Goal: Task Accomplishment & Management: Use online tool/utility

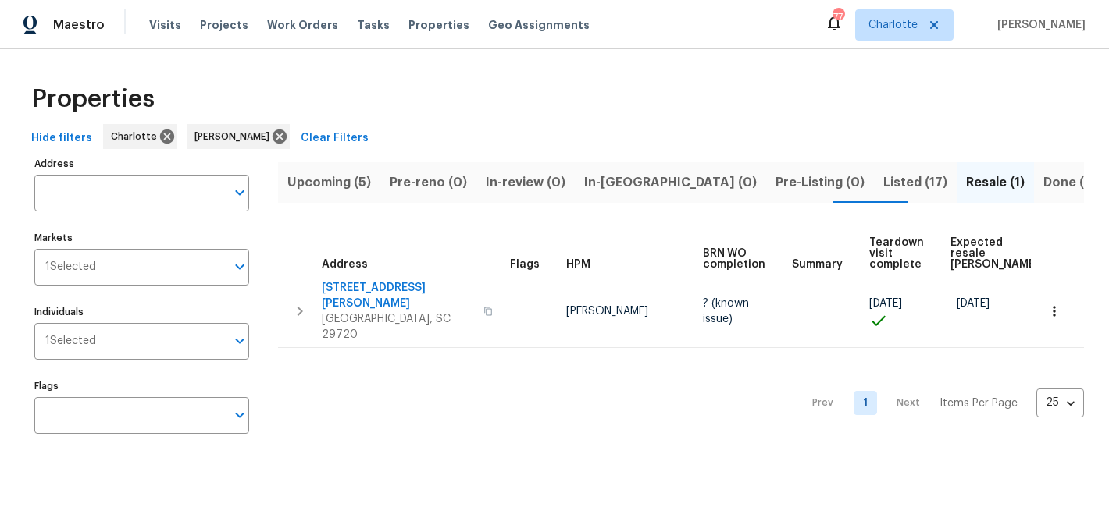
click at [883, 180] on span "Listed (17)" at bounding box center [915, 183] width 64 height 22
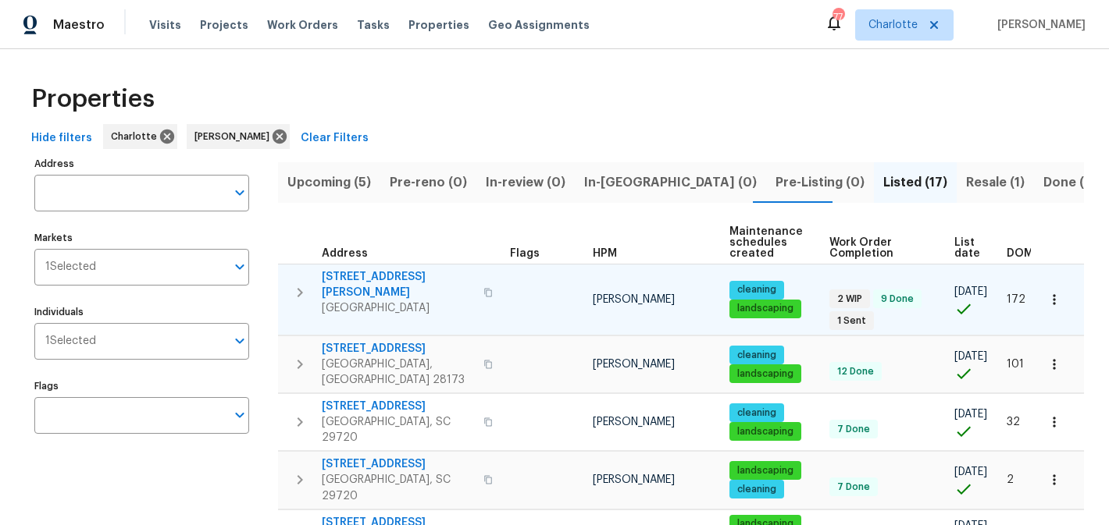
click at [367, 274] on span "5006 Brodie Ln" at bounding box center [398, 284] width 152 height 31
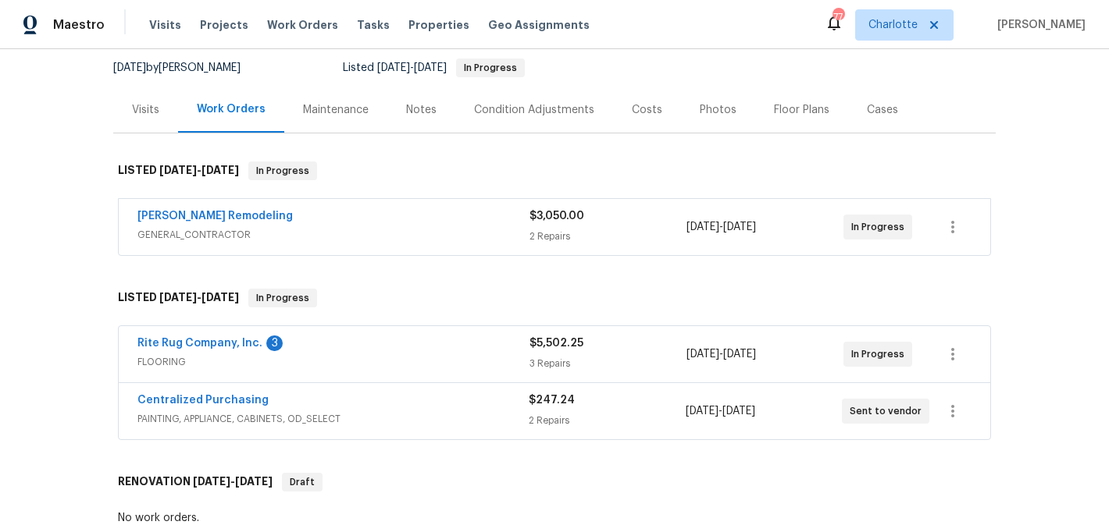
scroll to position [201, 0]
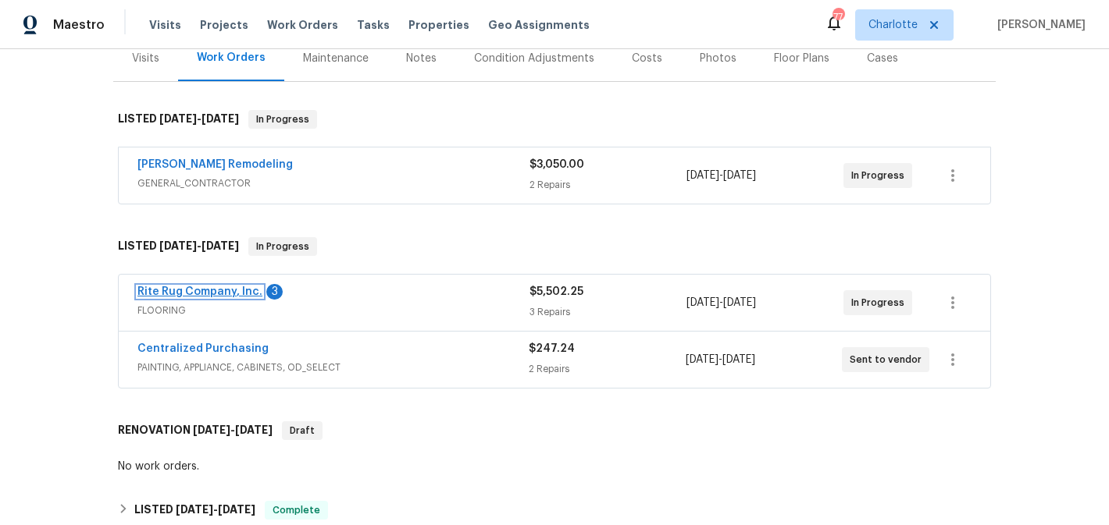
click at [198, 296] on link "Rite Rug Company, Inc." at bounding box center [199, 292] width 125 height 11
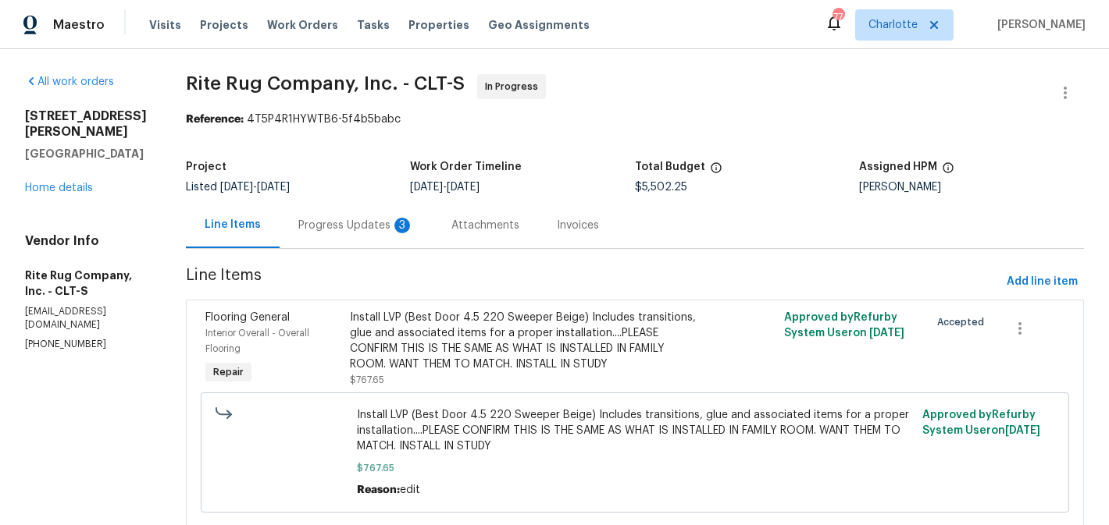
click at [379, 214] on div "Progress Updates 3" at bounding box center [356, 225] width 153 height 46
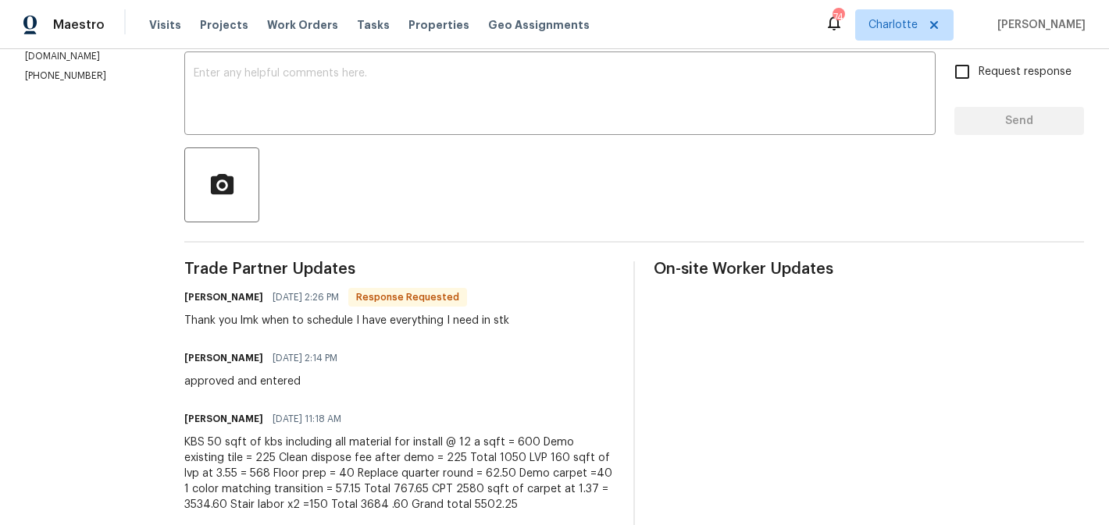
scroll to position [376, 0]
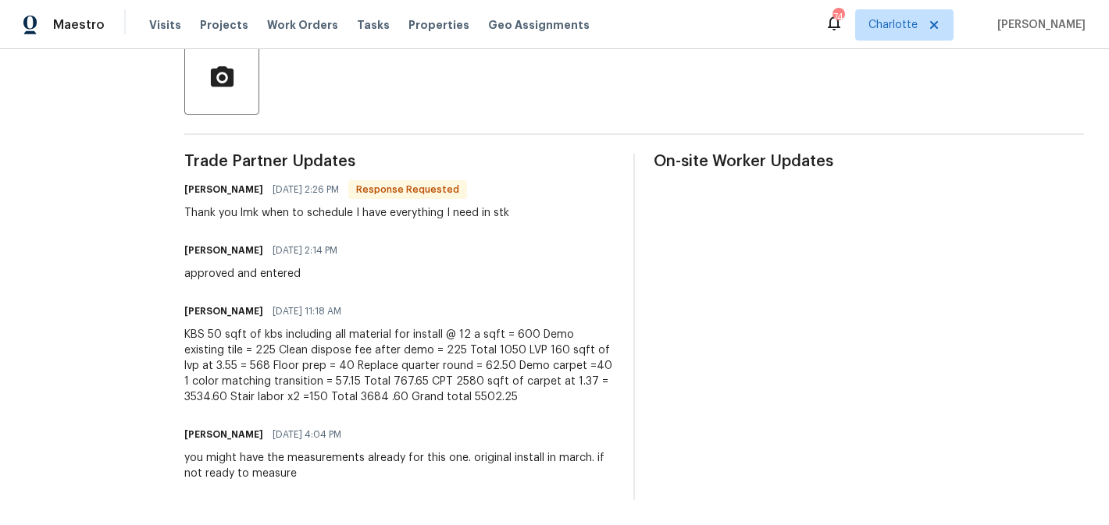
click at [361, 94] on div at bounding box center [633, 77] width 899 height 75
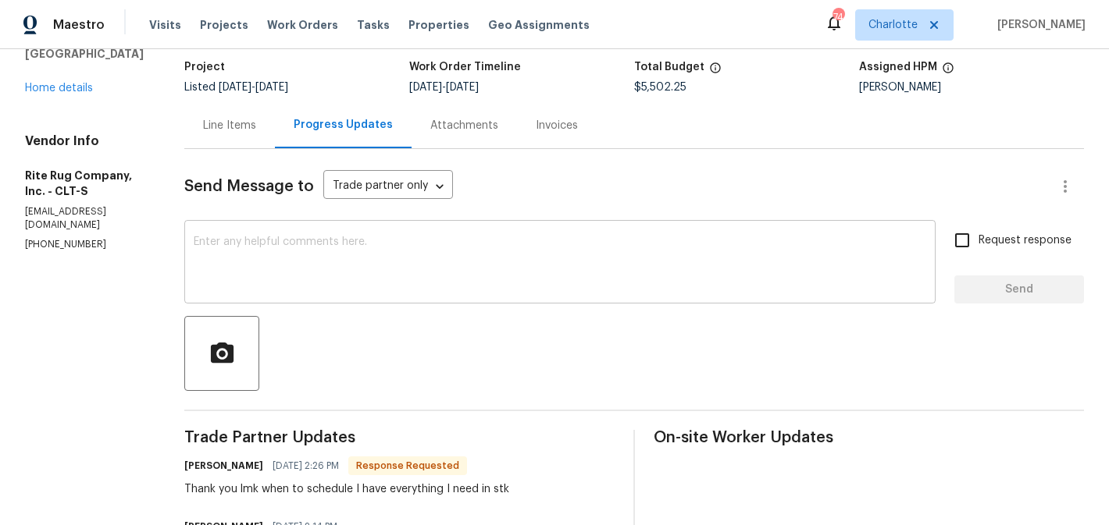
scroll to position [94, 0]
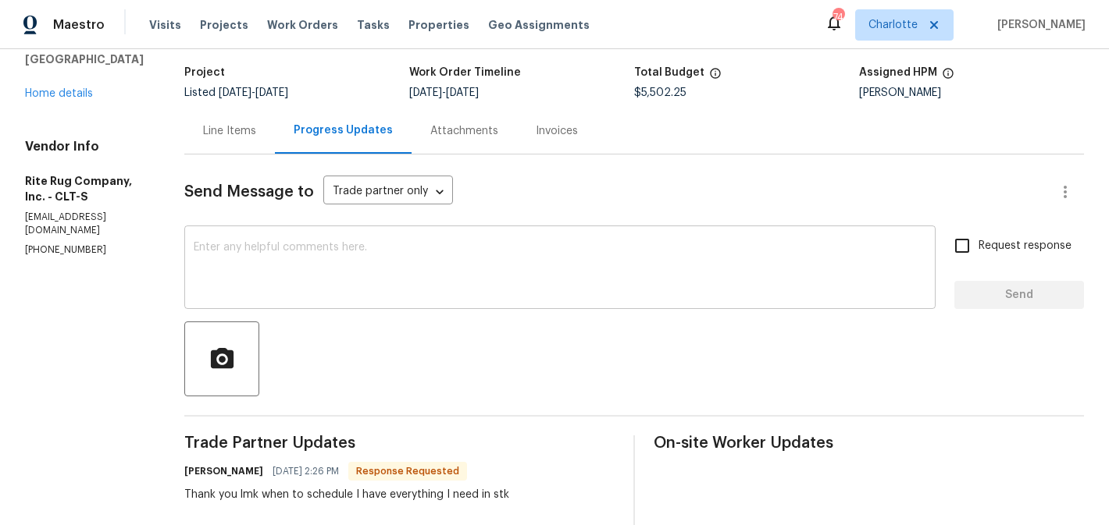
click at [320, 263] on textarea at bounding box center [560, 269] width 732 height 55
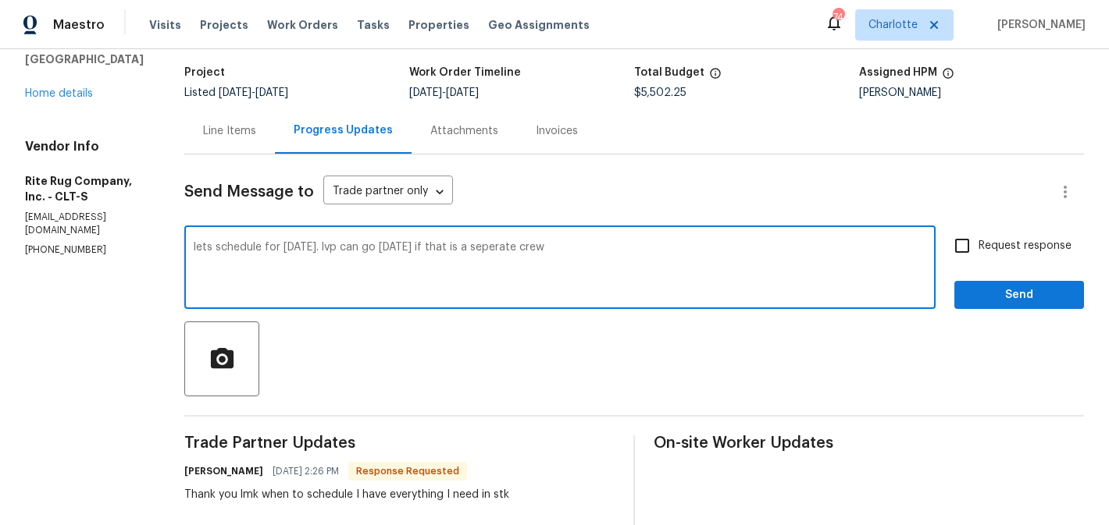
type textarea "lets schedule for wednesday. lvp can go tuesday if that is a seperate crew"
click at [994, 241] on span "Request response" at bounding box center [1024, 246] width 93 height 16
click at [978, 241] on input "Request response" at bounding box center [962, 246] width 33 height 33
checkbox input "true"
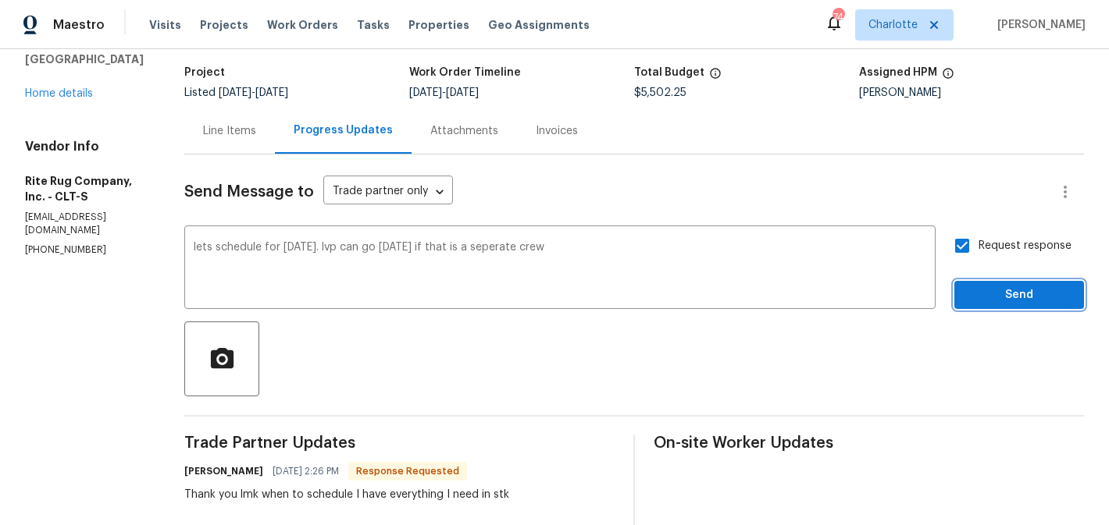
click at [1010, 300] on span "Send" at bounding box center [1019, 296] width 105 height 20
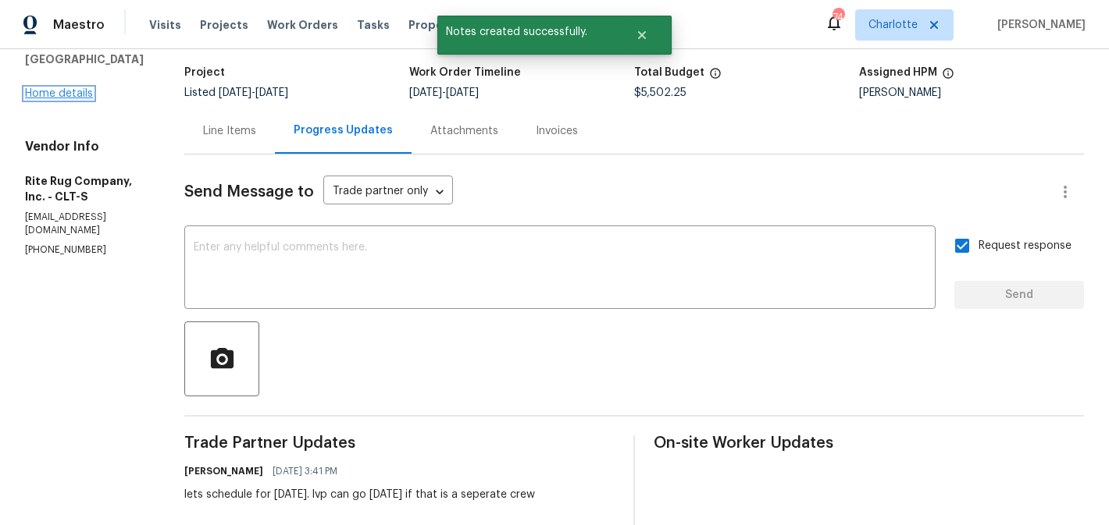
click at [69, 88] on link "Home details" at bounding box center [59, 93] width 68 height 11
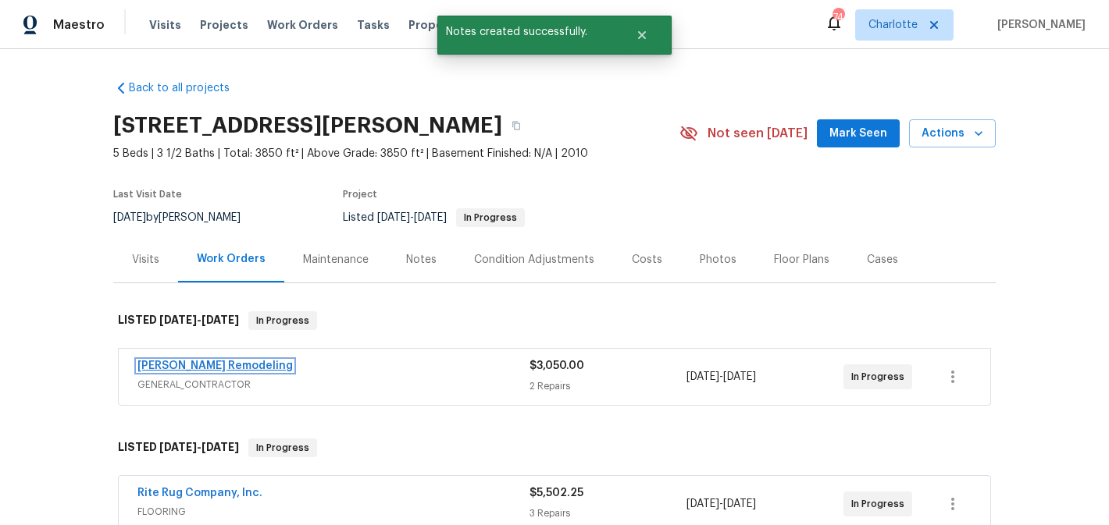
click at [180, 366] on link "Pino Remodeling" at bounding box center [214, 366] width 155 height 11
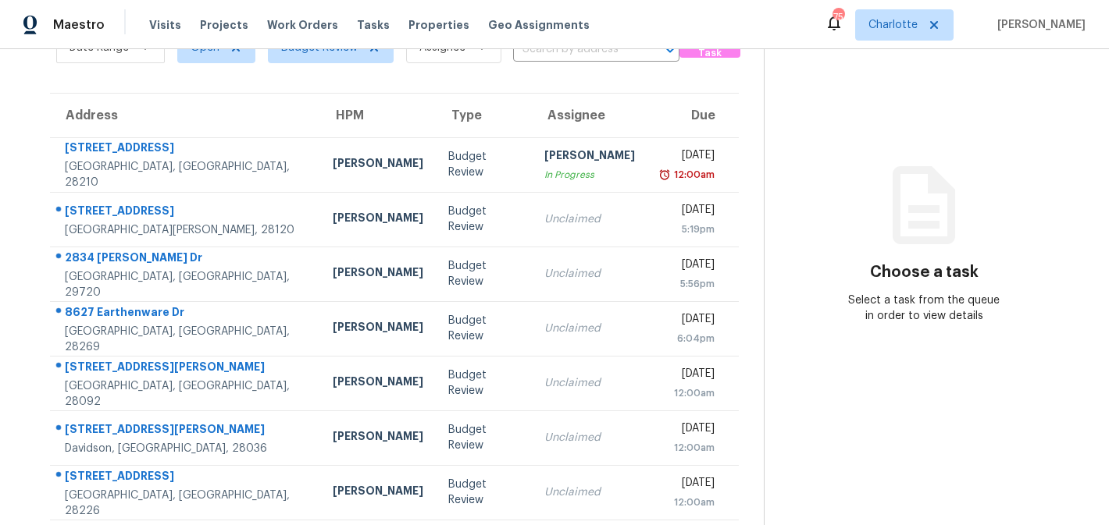
scroll to position [204, 0]
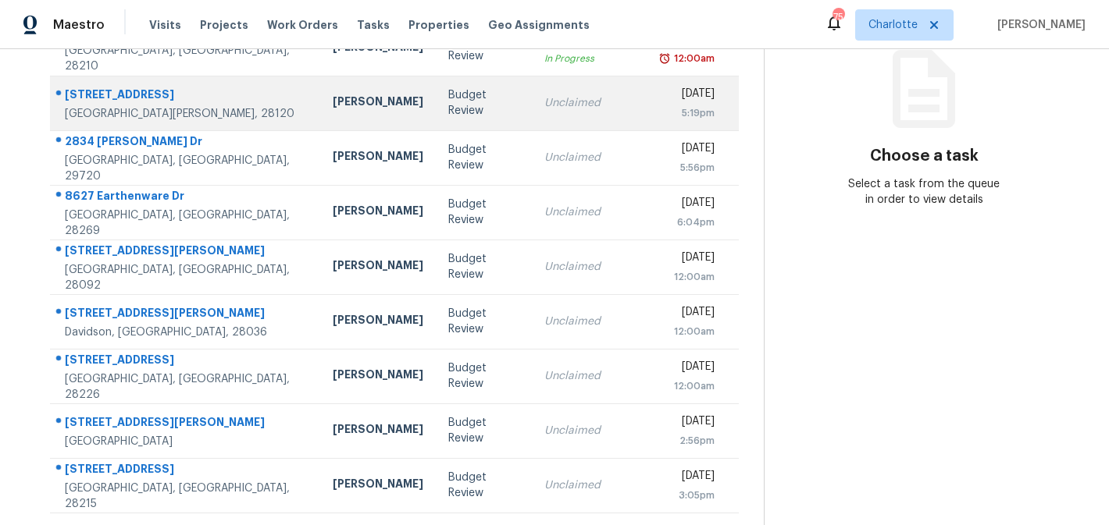
click at [585, 110] on td "Unclaimed" at bounding box center [590, 103] width 116 height 55
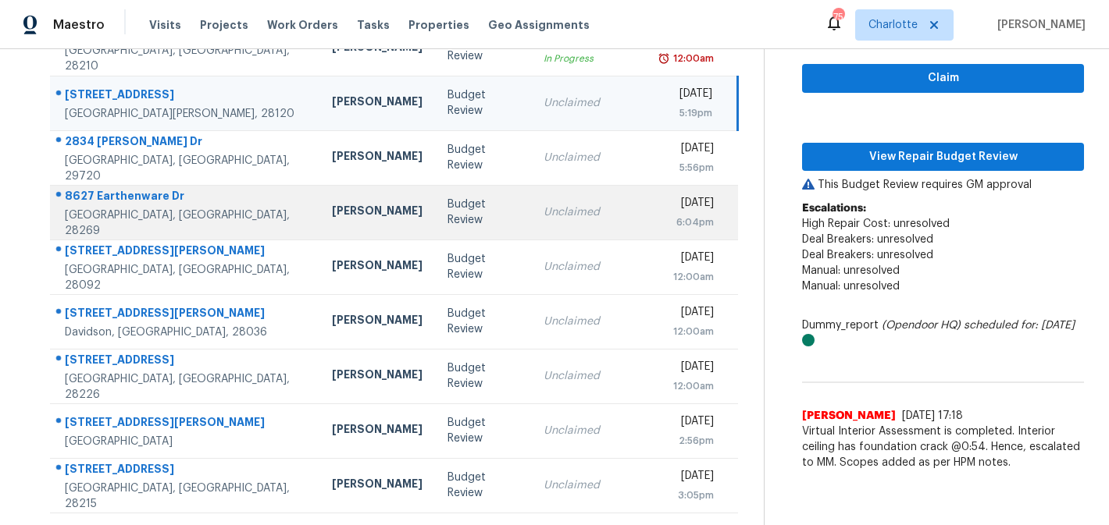
click at [572, 219] on div "Unclaimed" at bounding box center [588, 213] width 91 height 16
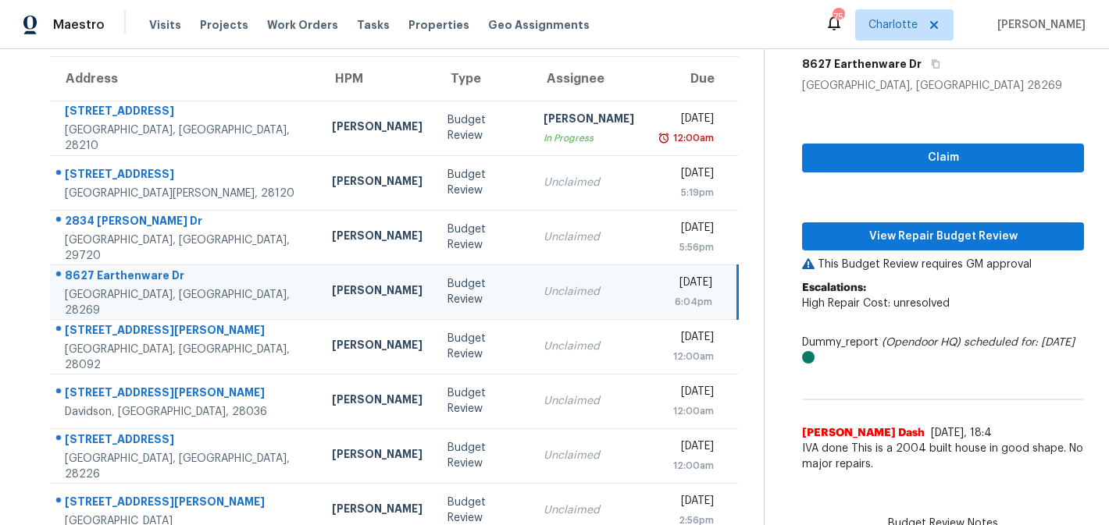
scroll to position [122, 0]
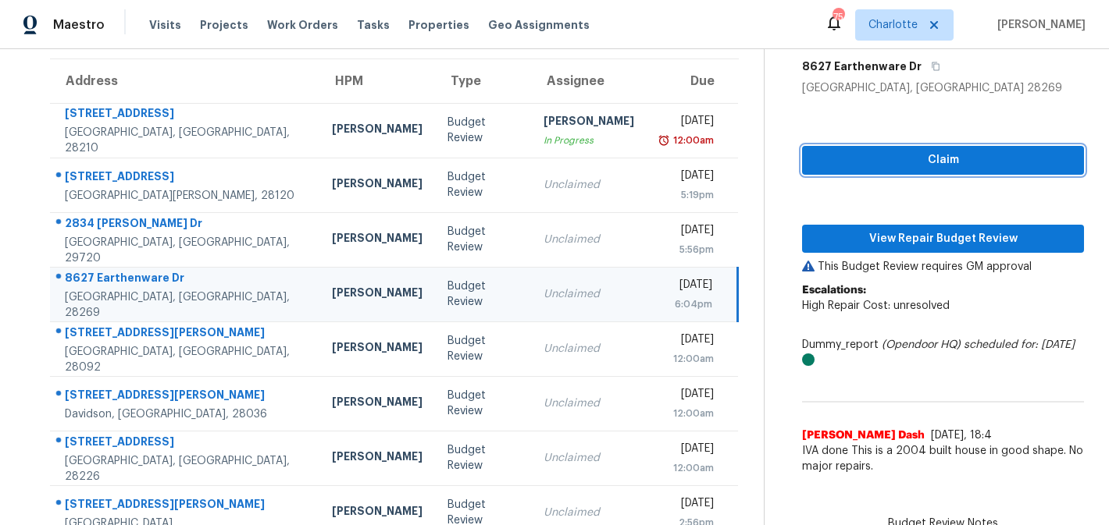
click at [881, 160] on span "Claim" at bounding box center [942, 161] width 257 height 20
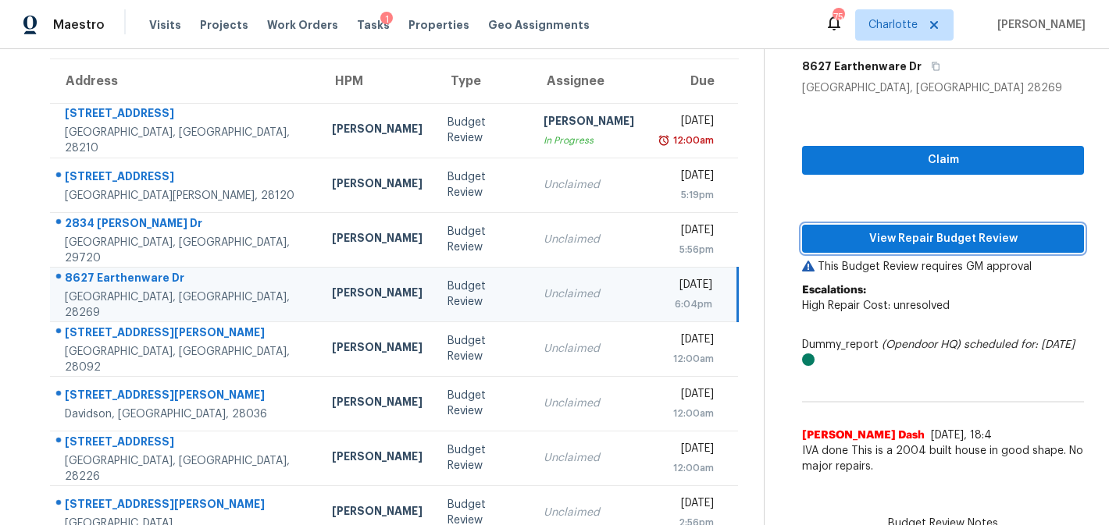
click at [892, 231] on span "View Repair Budget Review" at bounding box center [942, 240] width 257 height 20
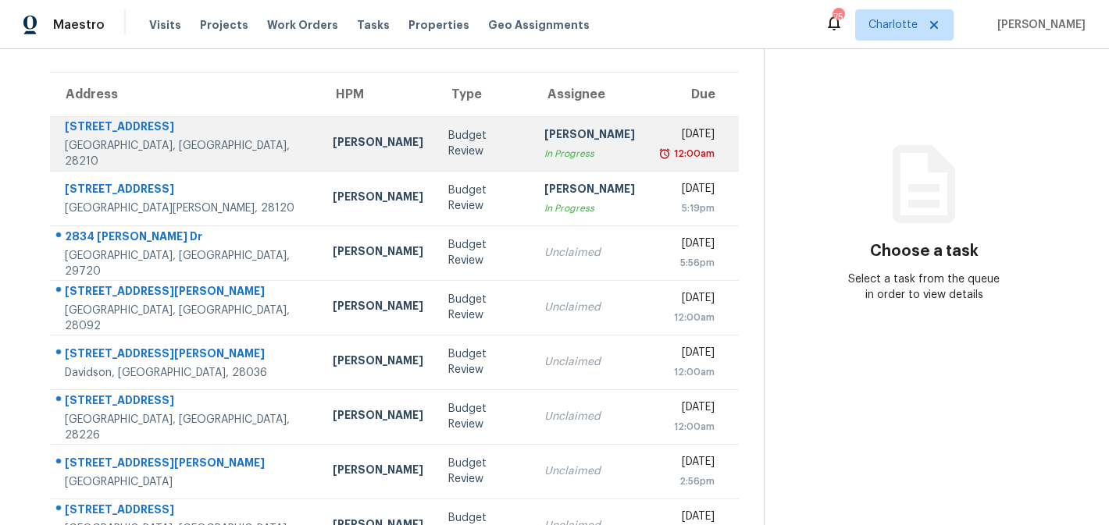
scroll to position [149, 0]
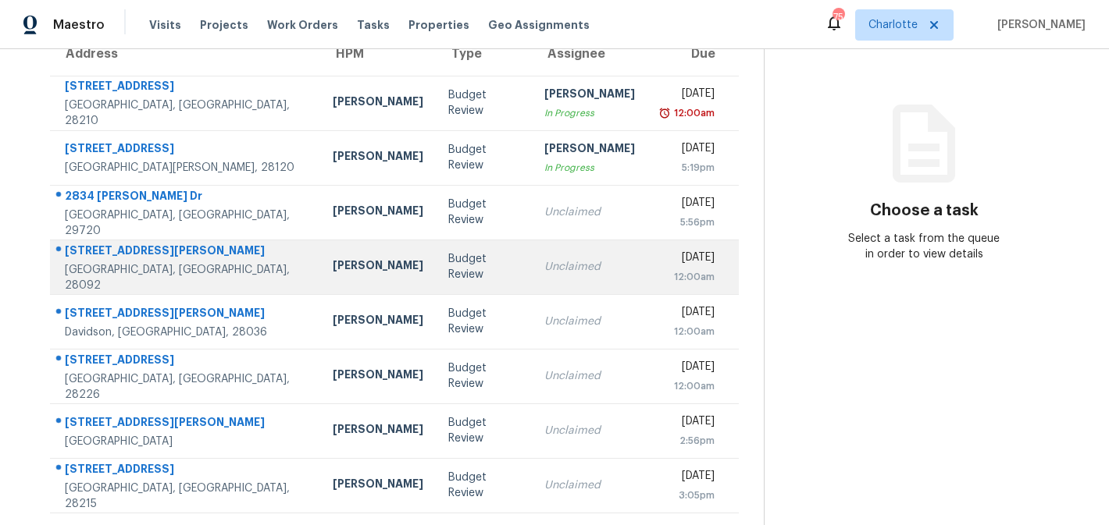
click at [660, 262] on div "[DATE]" at bounding box center [687, 260] width 55 height 20
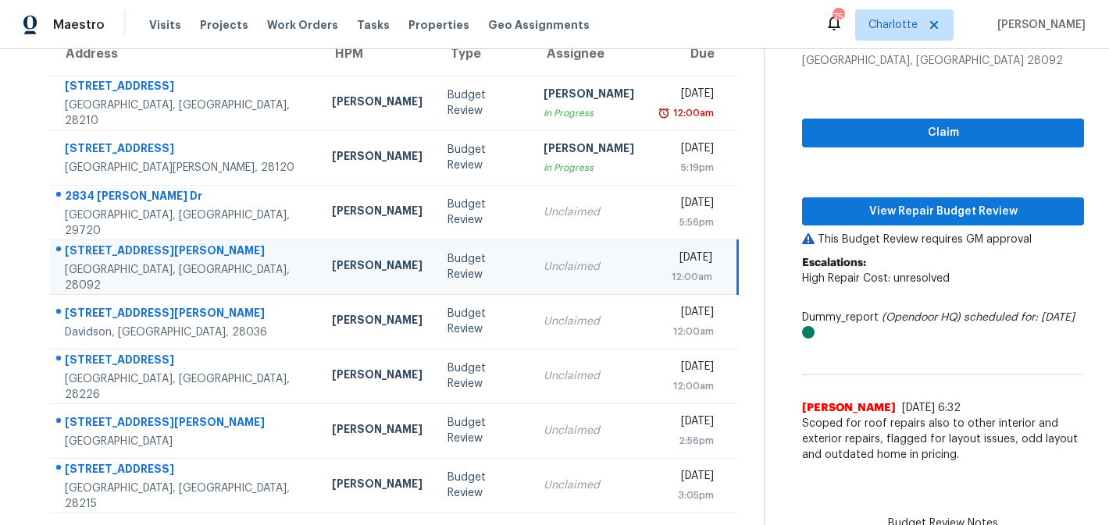
scroll to position [6, 0]
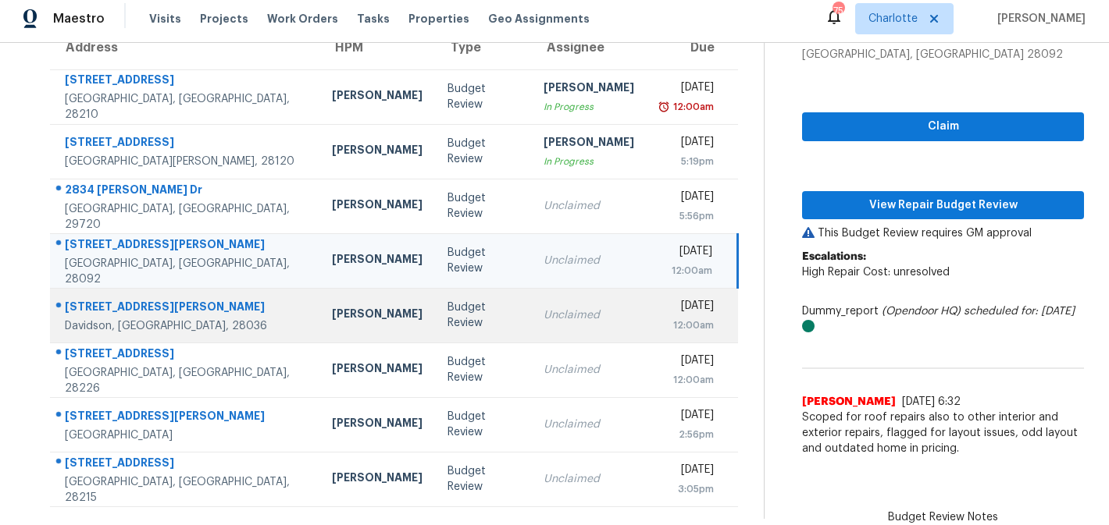
click at [578, 303] on td "Unclaimed" at bounding box center [589, 315] width 116 height 55
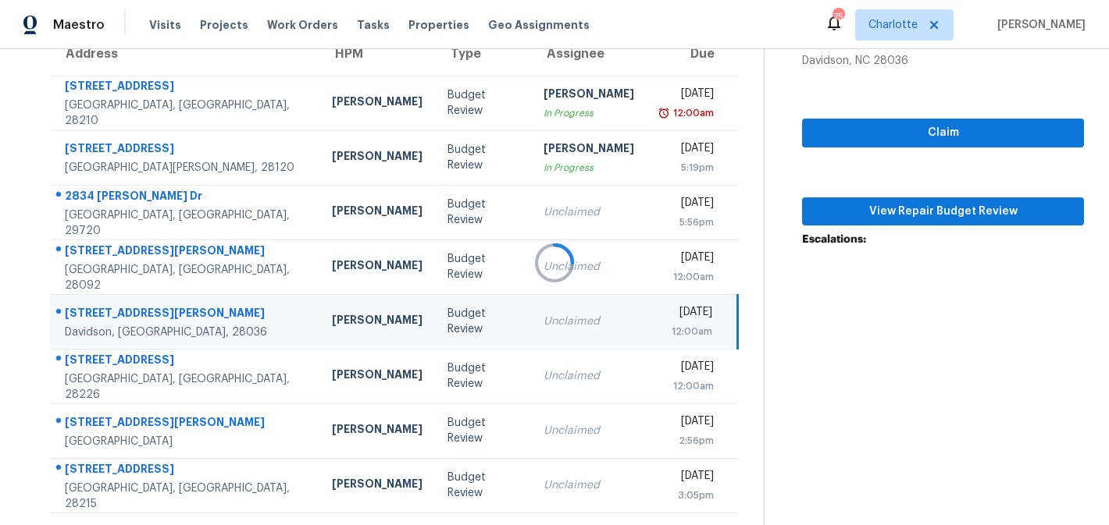
scroll to position [0, 0]
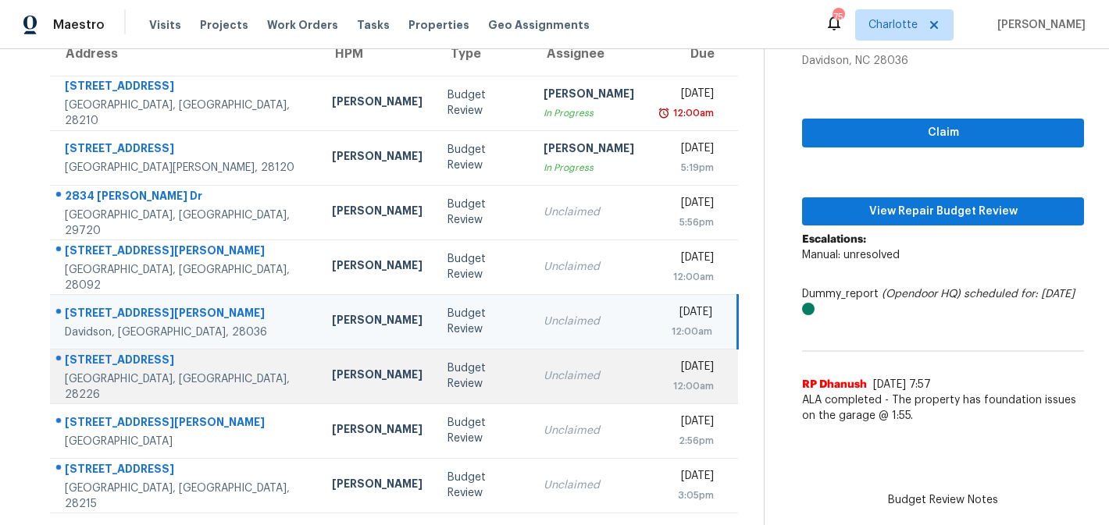
click at [582, 371] on td "Unclaimed" at bounding box center [589, 376] width 116 height 55
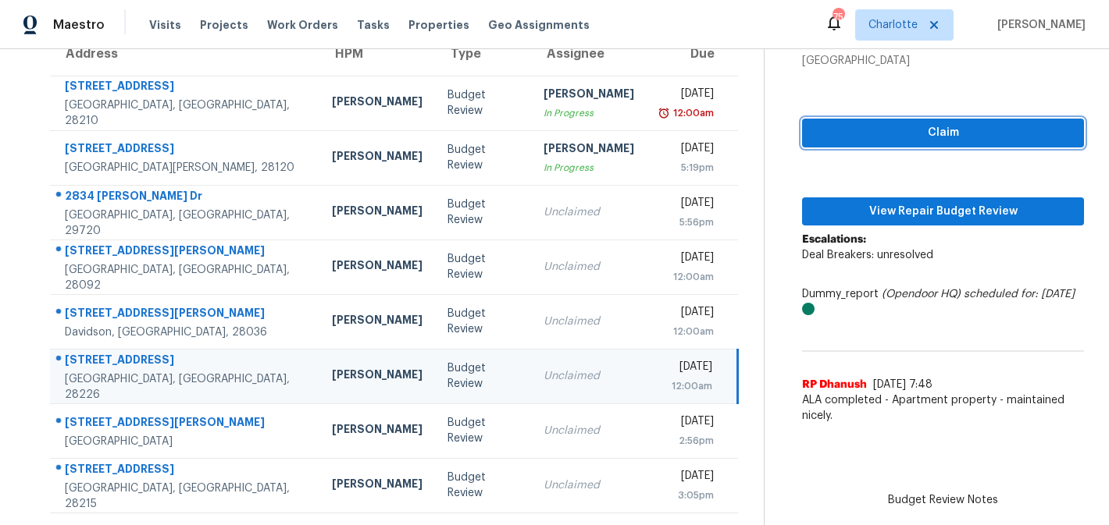
click at [893, 131] on span "Claim" at bounding box center [942, 133] width 257 height 20
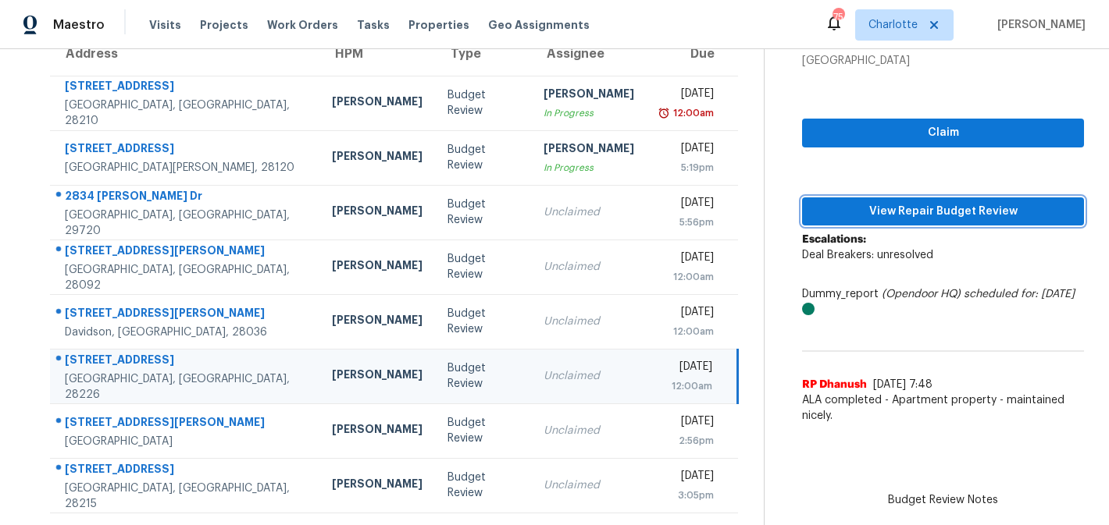
click at [910, 203] on span "View Repair Budget Review" at bounding box center [942, 212] width 257 height 20
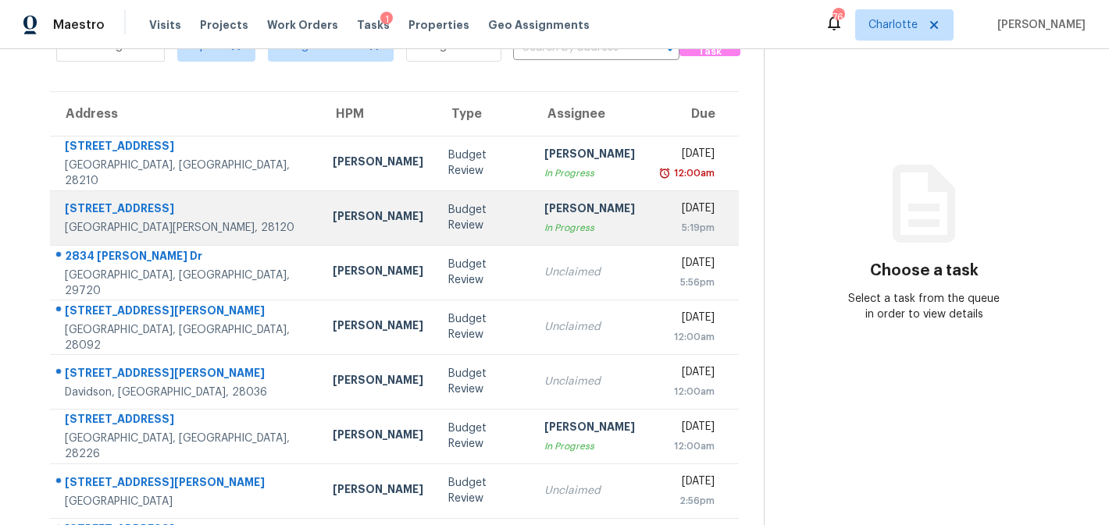
scroll to position [149, 0]
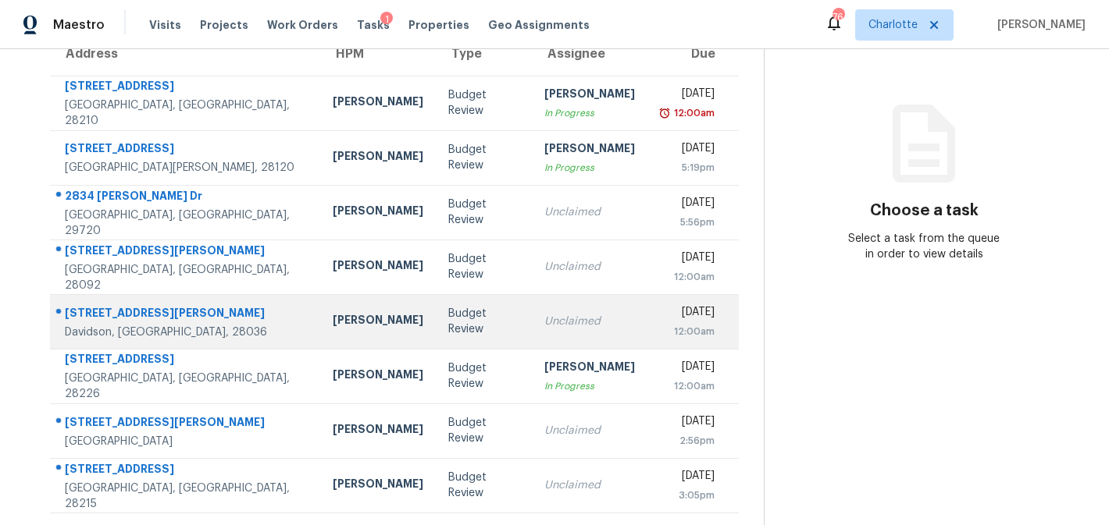
click at [572, 321] on div "Unclaimed" at bounding box center [589, 322] width 91 height 16
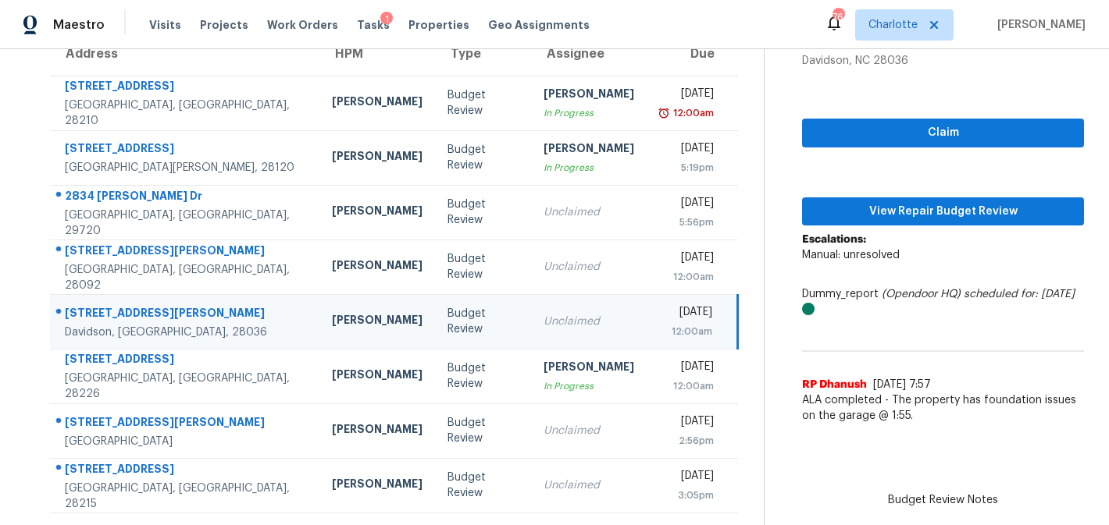
click at [565, 315] on div "Unclaimed" at bounding box center [588, 322] width 91 height 16
click at [953, 130] on span "Claim" at bounding box center [942, 133] width 257 height 20
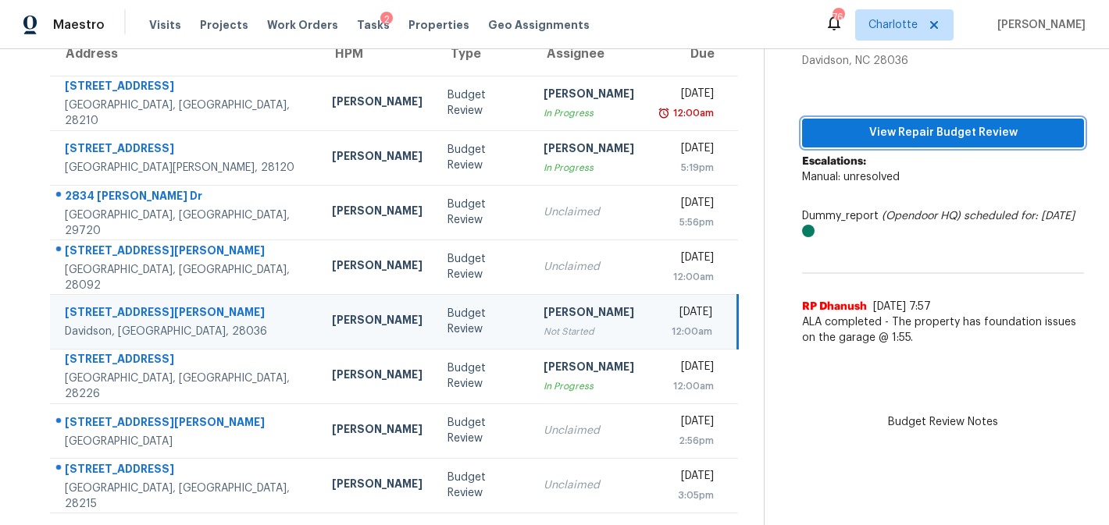
click at [966, 136] on span "View Repair Budget Review" at bounding box center [942, 133] width 257 height 20
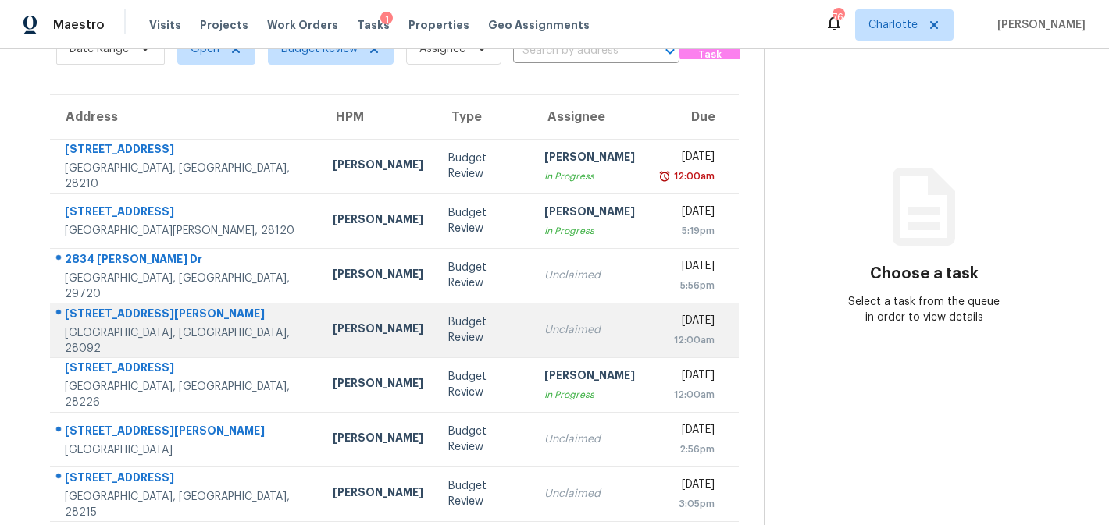
scroll to position [94, 0]
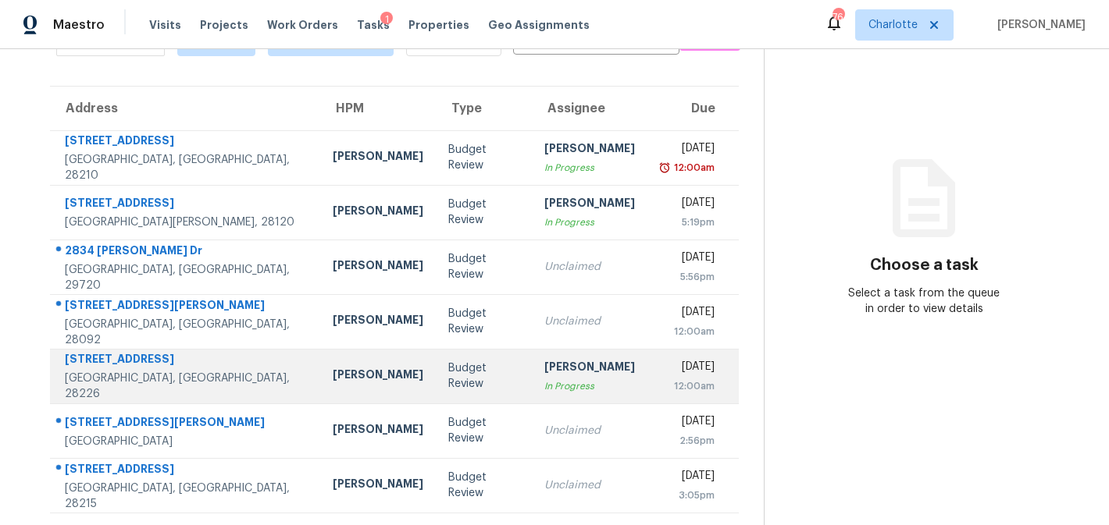
click at [647, 355] on td "[DATE] 12:00am" at bounding box center [692, 376] width 91 height 55
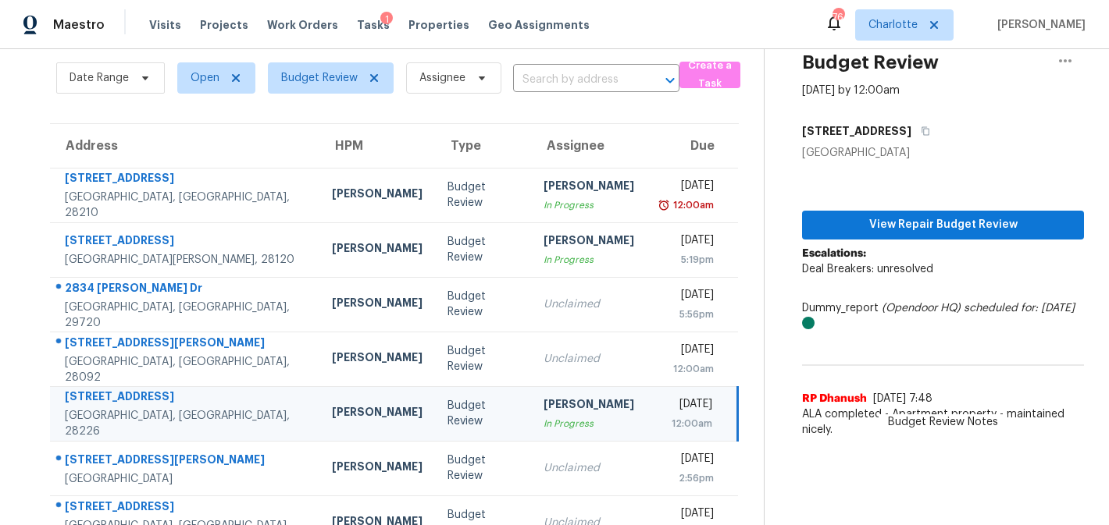
scroll to position [0, 0]
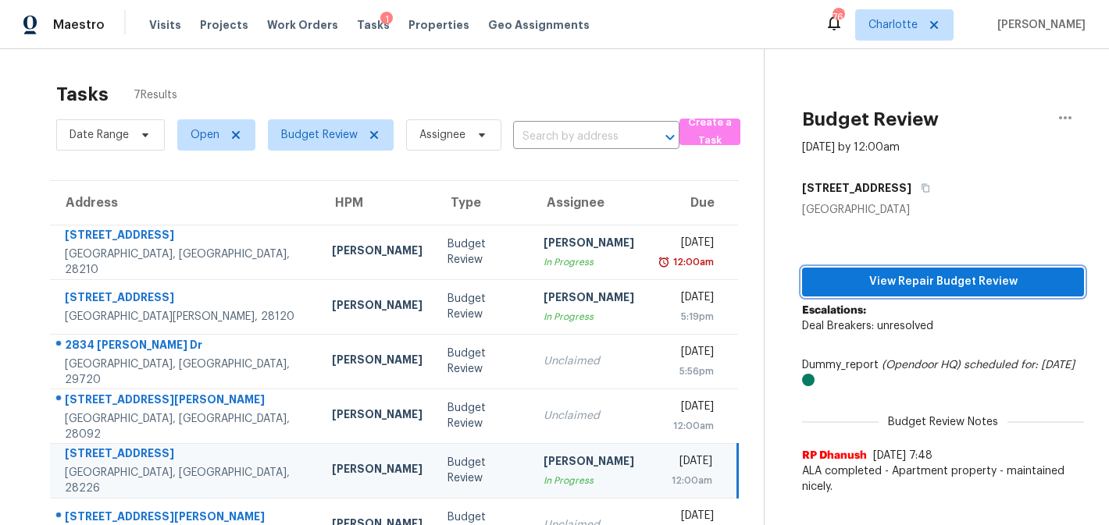
click at [945, 291] on button "View Repair Budget Review" at bounding box center [943, 282] width 282 height 29
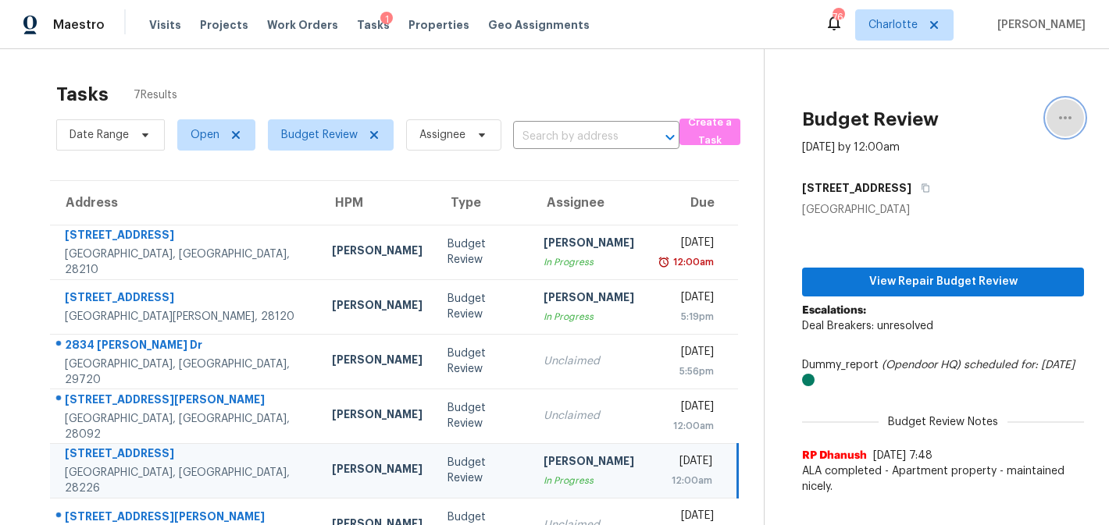
click at [1070, 112] on icon "button" at bounding box center [1065, 118] width 19 height 19
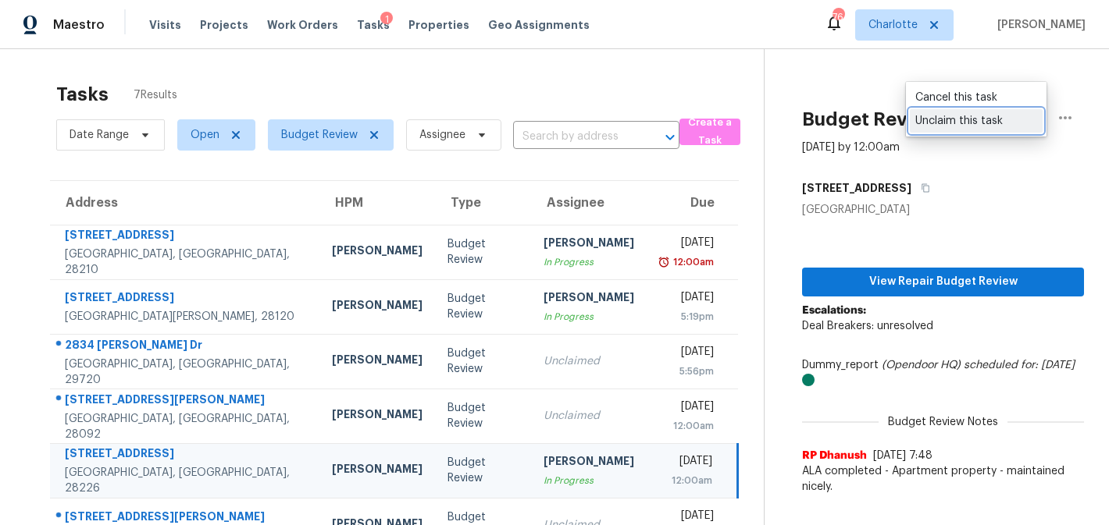
click at [1006, 118] on div "Unclaim this task" at bounding box center [976, 121] width 122 height 16
